Goal: Task Accomplishment & Management: Manage account settings

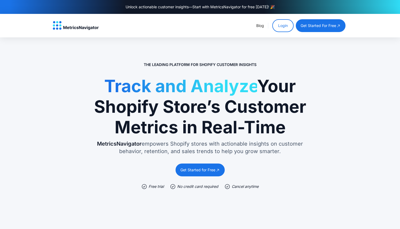
click at [274, 28] on link "Login" at bounding box center [282, 25] width 21 height 13
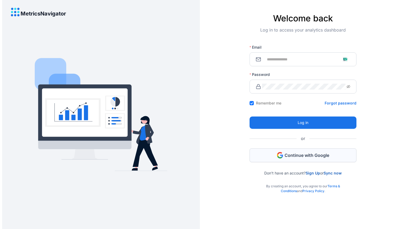
click at [287, 156] on span "Continue with Google" at bounding box center [306, 155] width 45 height 6
